Goal: Task Accomplishment & Management: Use online tool/utility

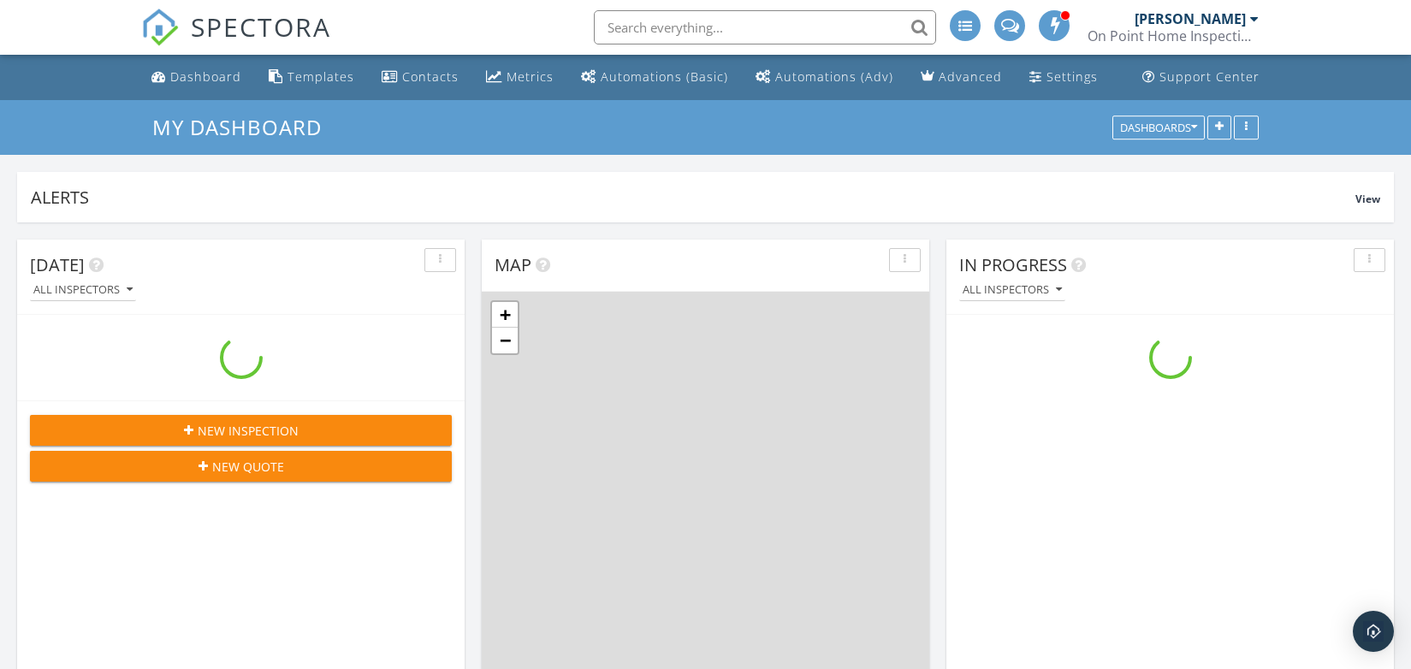
scroll to position [2141, 1438]
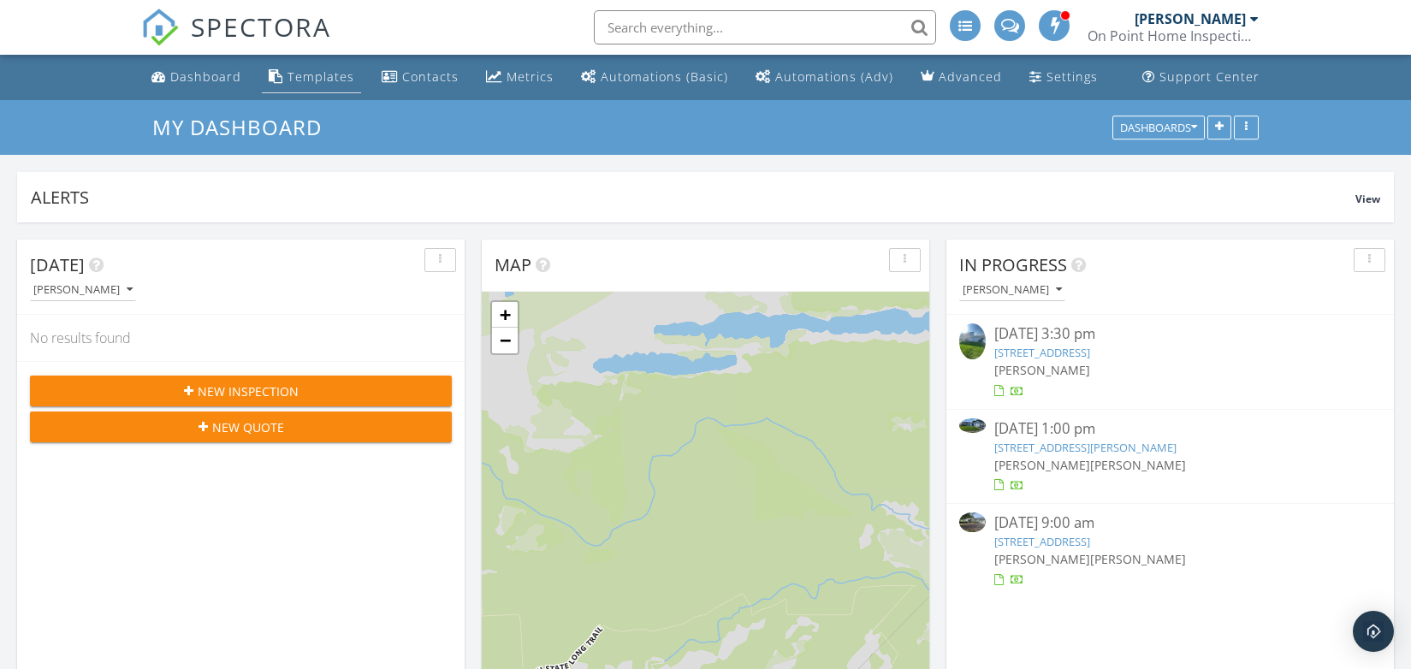
click at [315, 70] on div "Templates" at bounding box center [321, 76] width 67 height 16
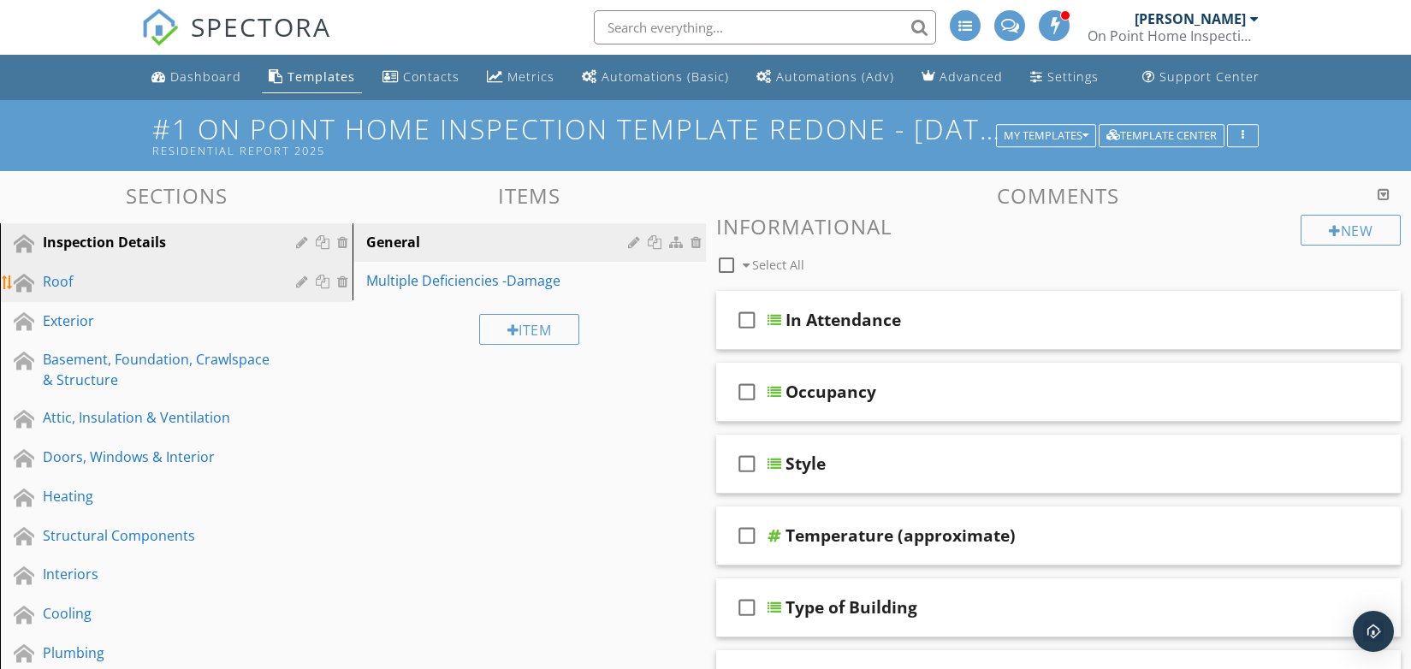
click at [87, 277] on div "Roof" at bounding box center [157, 281] width 229 height 21
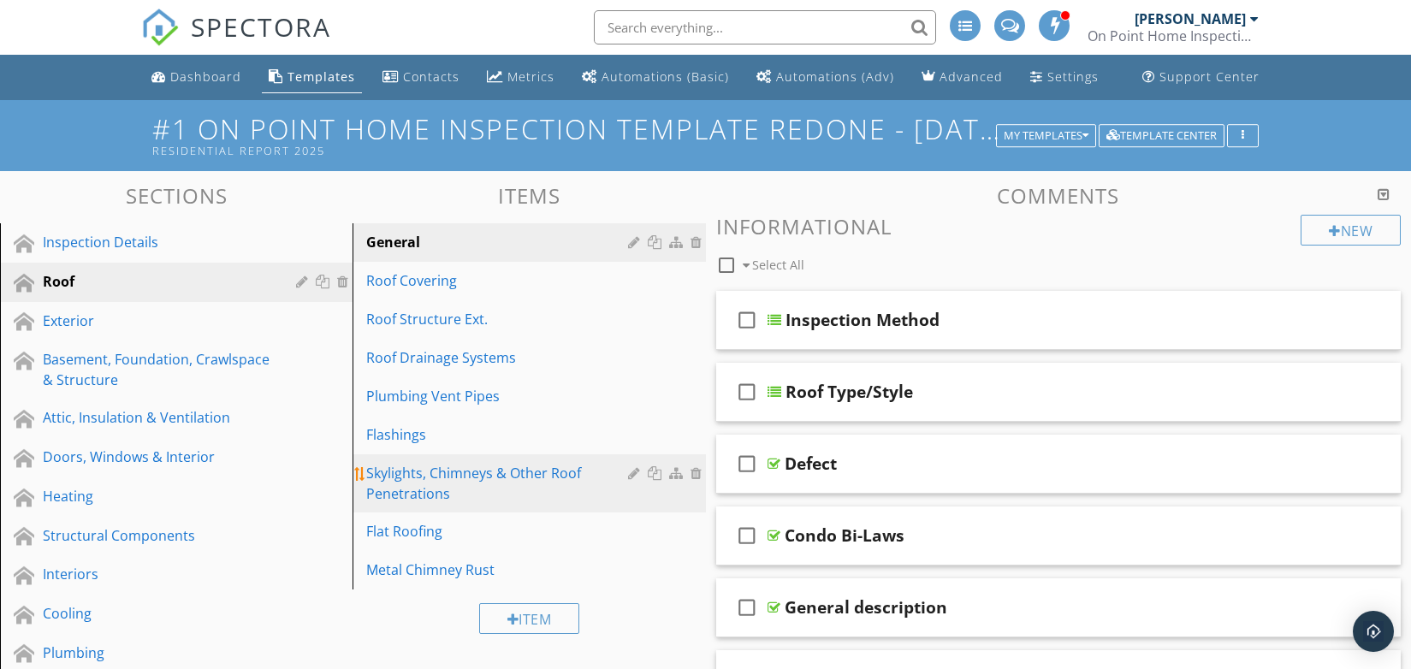
click at [460, 472] on div "Skylights, Chimneys & Other Roof Penetrations" at bounding box center [499, 483] width 266 height 41
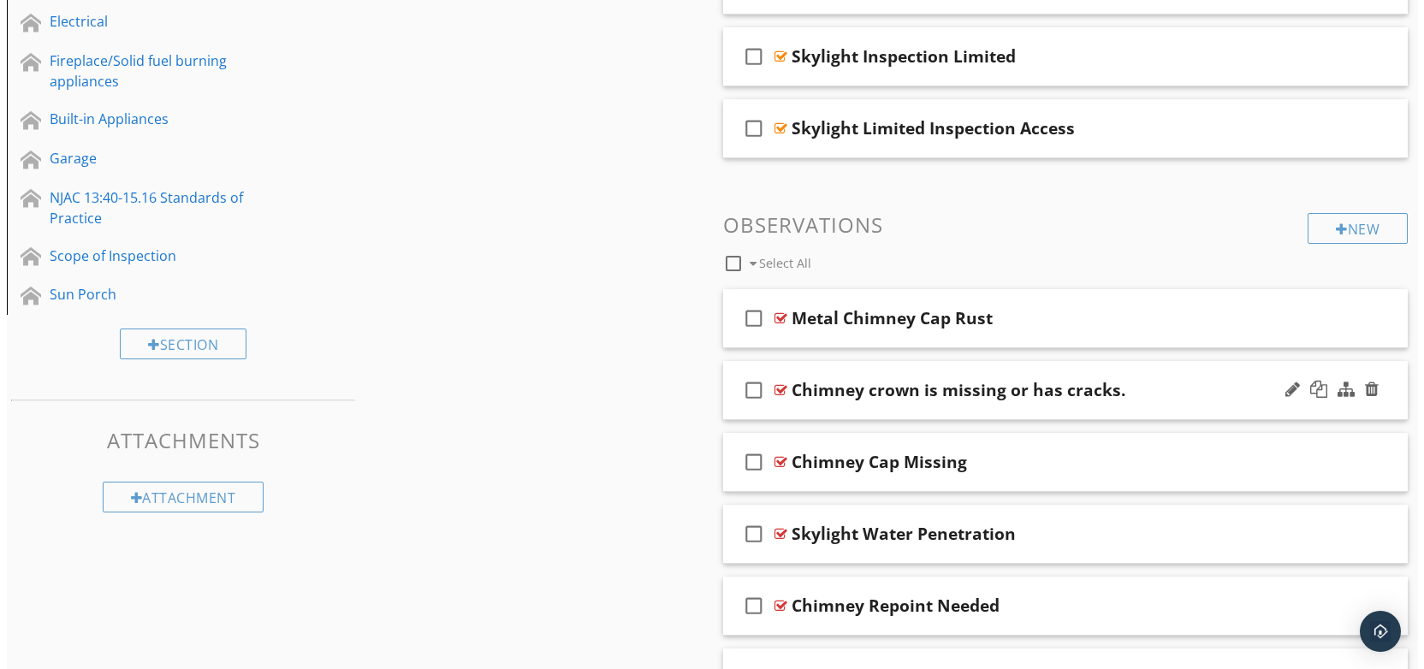
scroll to position [685, 0]
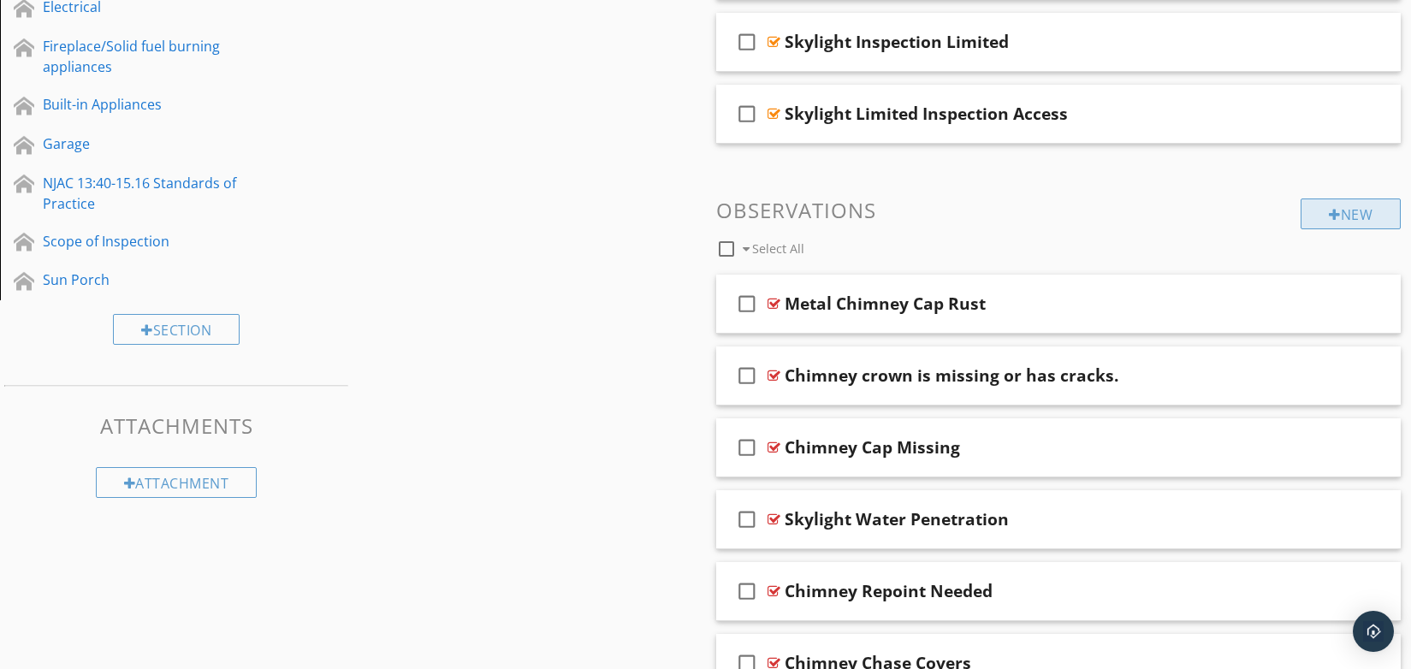
click at [1333, 217] on div at bounding box center [1335, 215] width 12 height 14
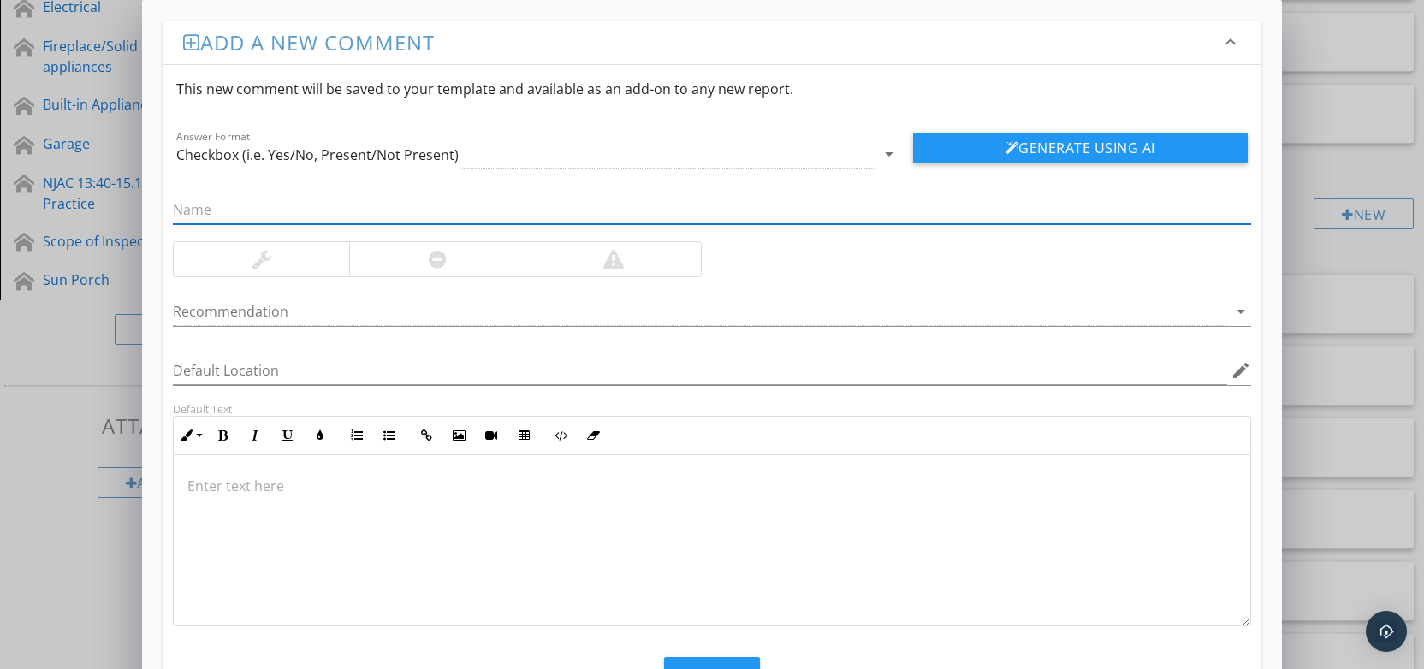
click at [200, 207] on input "text" at bounding box center [712, 210] width 1078 height 28
type input "a"
type input "cage that covers attic fan not attached"
click button "Generate Using AI" at bounding box center [1080, 148] width 334 height 31
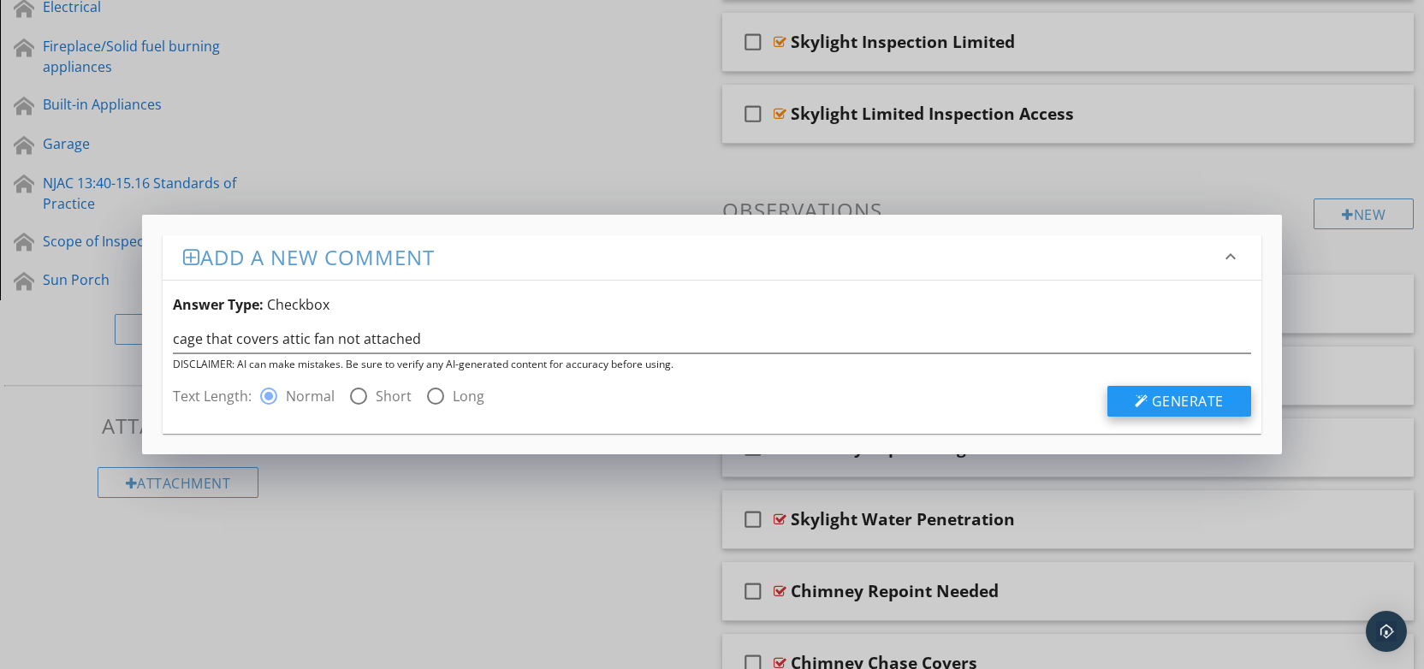
click at [1164, 406] on span "Generate" at bounding box center [1188, 401] width 72 height 19
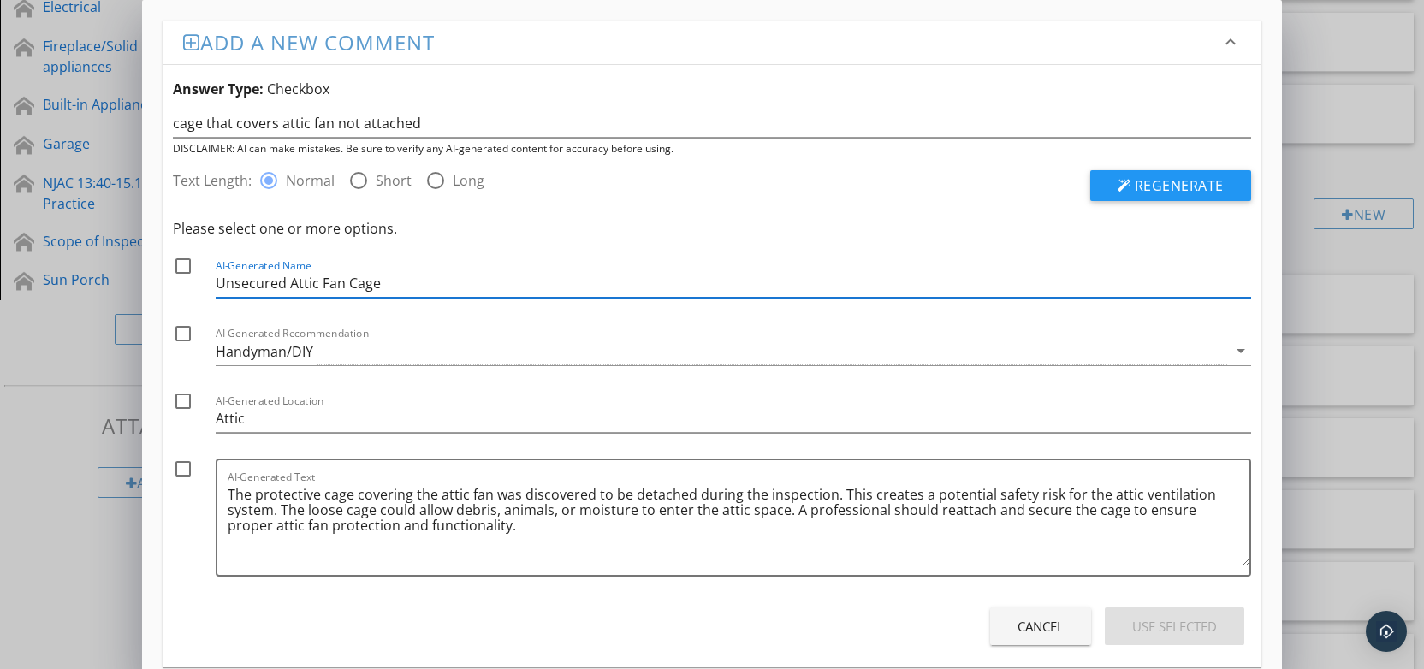
drag, startPoint x: 386, startPoint y: 281, endPoint x: 220, endPoint y: 278, distance: 166.1
click at [214, 276] on div "check_box_outline_blank AI-Generated Name Unsecured Attic Fan Cage" at bounding box center [712, 281] width 1078 height 50
drag, startPoint x: 230, startPoint y: 495, endPoint x: 693, endPoint y: 484, distance: 463.2
click at [693, 484] on textarea "The protective cage covering the attic fan was discovered to be detached during…" at bounding box center [738, 524] width 1021 height 86
drag, startPoint x: 282, startPoint y: 511, endPoint x: 472, endPoint y: 533, distance: 191.3
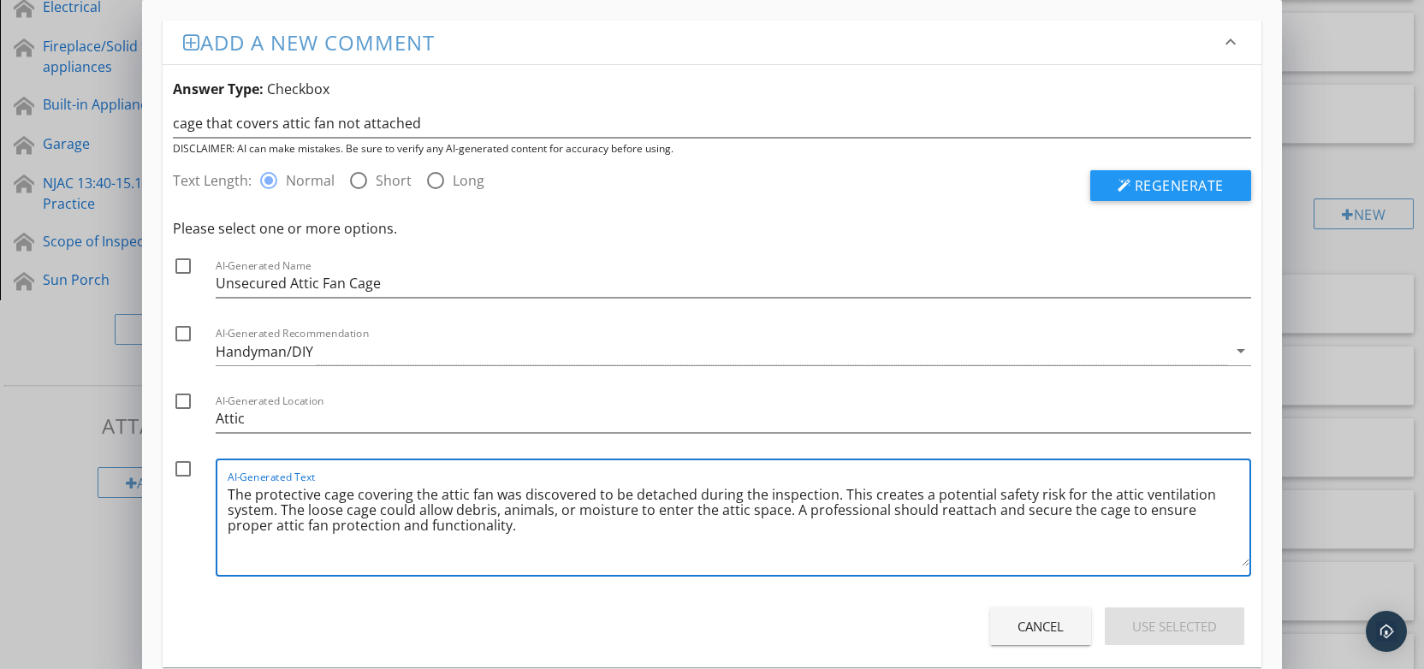
click at [472, 533] on textarea "The protective cage covering the attic fan was discovered to be detached during…" at bounding box center [738, 524] width 1021 height 86
